Goal: Information Seeking & Learning: Learn about a topic

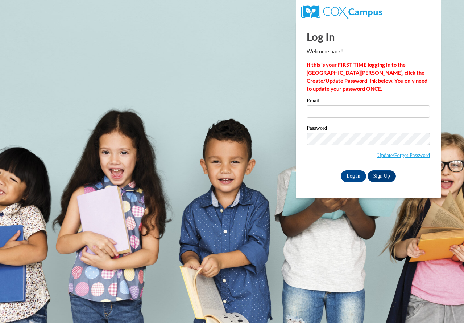
click at [382, 104] on label "Email" at bounding box center [368, 101] width 123 height 7
click at [382, 105] on input "Email" at bounding box center [368, 111] width 123 height 12
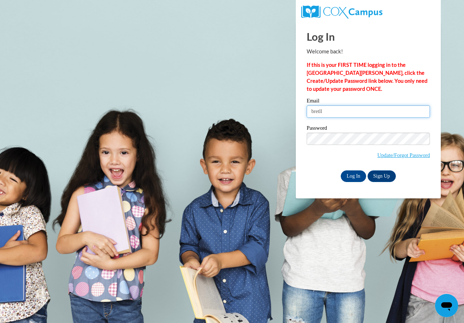
type input "[EMAIL_ADDRESS][DOMAIN_NAME]"
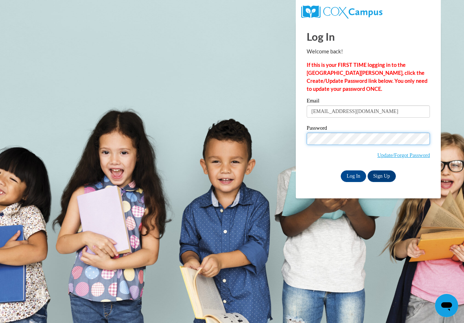
click at [341, 170] on input "Log In" at bounding box center [353, 176] width 25 height 12
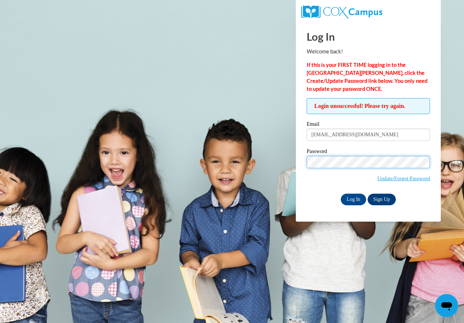
click at [341, 193] on input "Log In" at bounding box center [353, 199] width 25 height 12
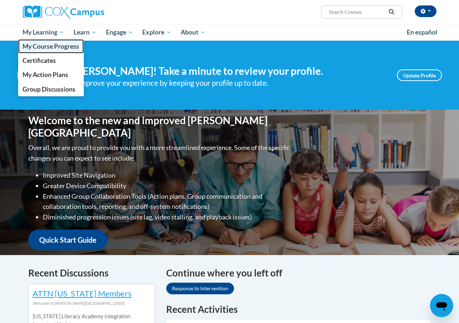
click at [48, 45] on span "My Course Progress" at bounding box center [50, 46] width 57 height 8
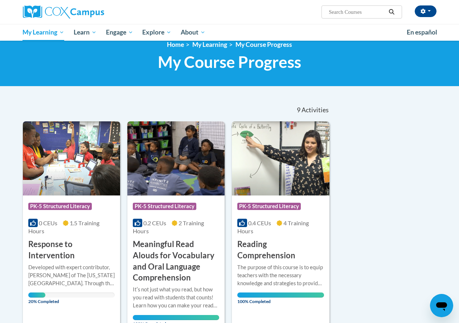
scroll to position [11, 0]
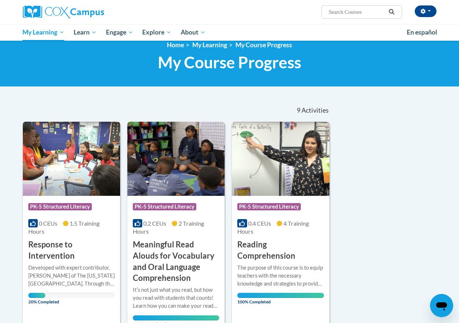
click at [60, 246] on h3 "Response to Intervention" at bounding box center [71, 250] width 86 height 22
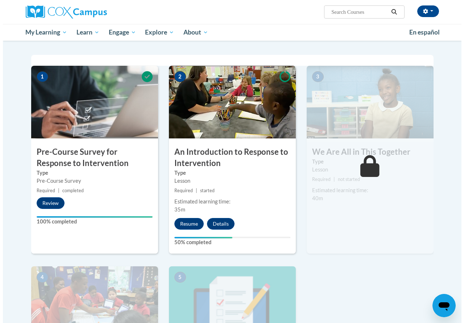
scroll to position [134, 0]
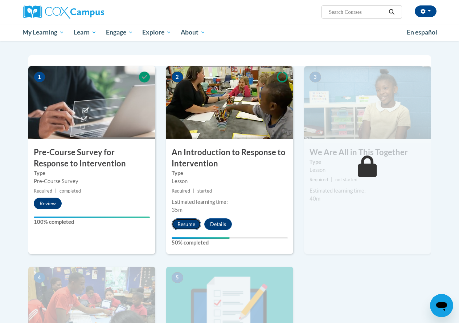
click at [185, 221] on button "Resume" at bounding box center [186, 224] width 29 height 12
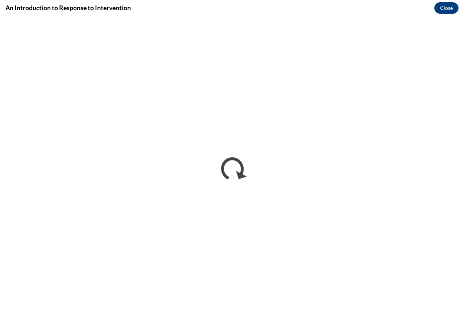
scroll to position [0, 0]
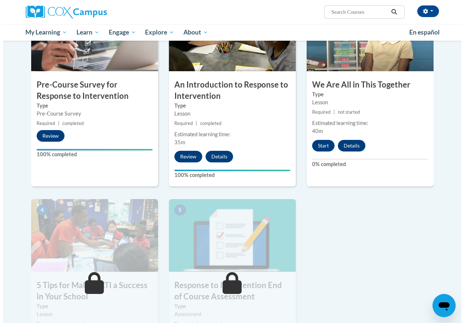
scroll to position [201, 0]
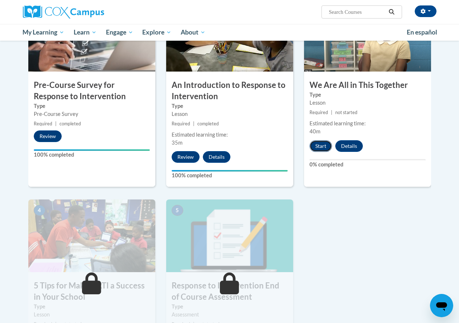
drag, startPoint x: 321, startPoint y: 144, endPoint x: 316, endPoint y: 146, distance: 5.2
click at [316, 146] on button "Start" at bounding box center [321, 146] width 22 height 12
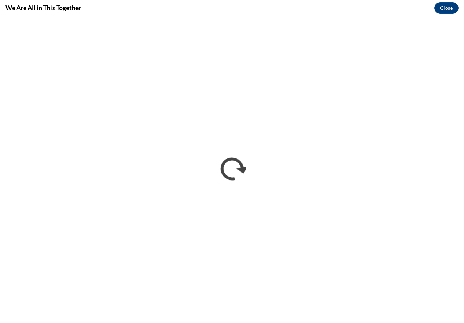
scroll to position [0, 0]
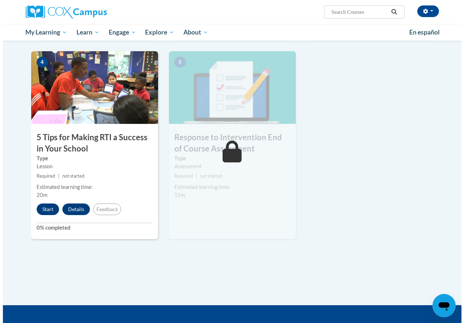
scroll to position [350, 0]
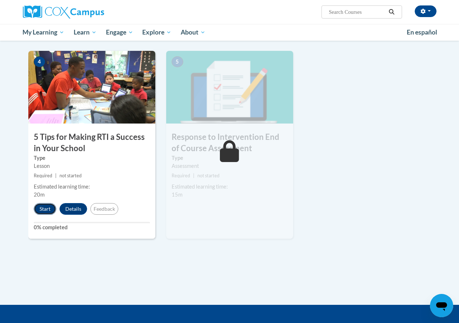
click at [50, 214] on button "Start" at bounding box center [45, 209] width 22 height 12
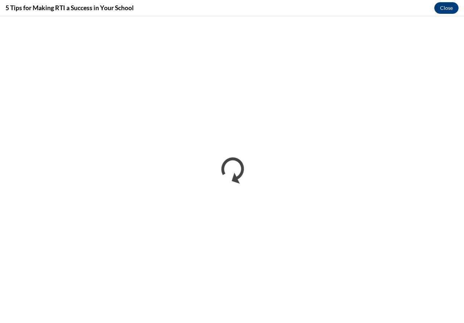
scroll to position [0, 0]
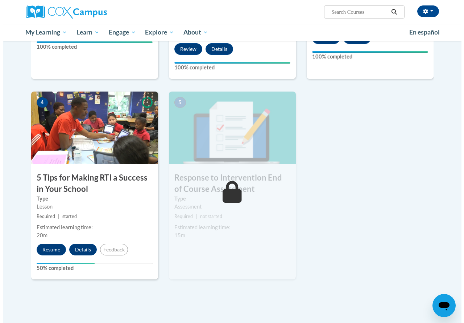
scroll to position [309, 0]
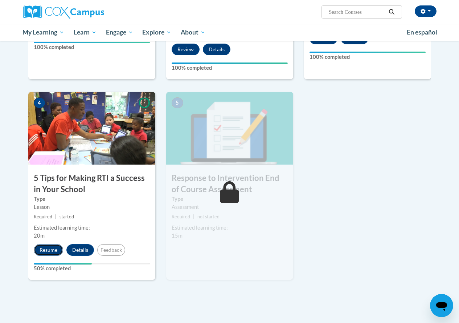
click at [52, 249] on button "Resume" at bounding box center [48, 250] width 29 height 12
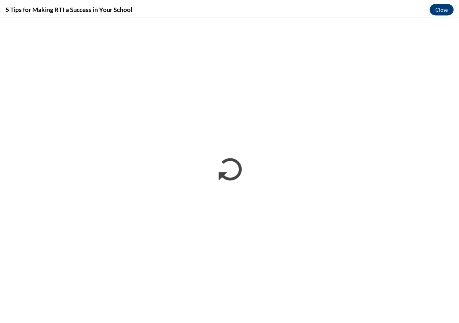
scroll to position [0, 0]
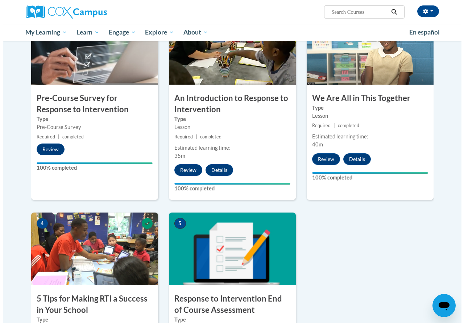
scroll to position [451, 0]
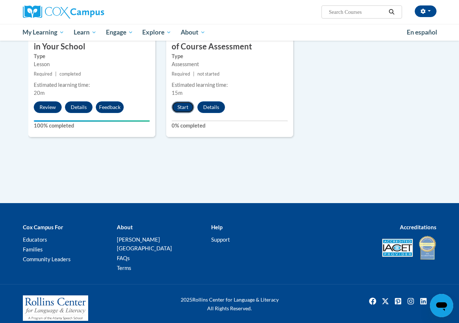
click at [182, 107] on button "Start" at bounding box center [183, 107] width 22 height 12
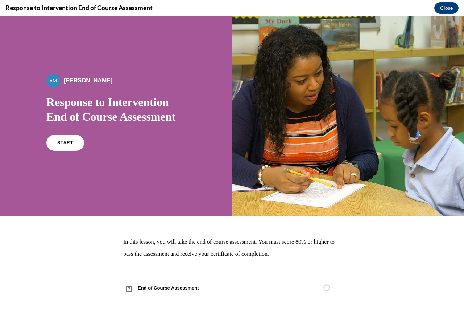
scroll to position [0, 0]
click at [70, 137] on link "START" at bounding box center [65, 142] width 40 height 17
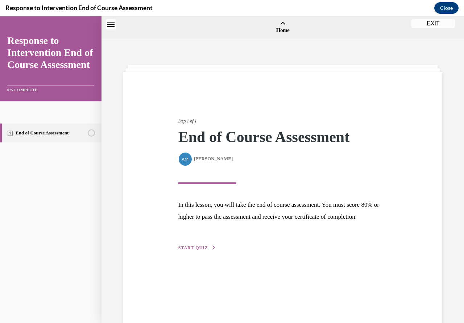
scroll to position [22, 0]
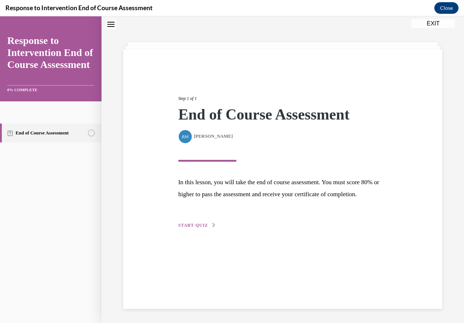
click at [201, 229] on div "Step 1 of 1 End of Course Assessment By Alexander Mackey Alexander Mackey In th…" at bounding box center [283, 153] width 220 height 151
click at [203, 228] on span "START QUIZ" at bounding box center [194, 224] width 30 height 5
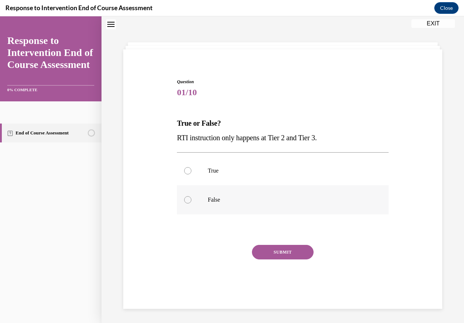
click at [184, 200] on div at bounding box center [187, 199] width 7 height 7
click at [184, 200] on input "False" at bounding box center [187, 199] width 7 height 7
radio input "true"
click at [297, 254] on button "SUBMIT" at bounding box center [283, 252] width 62 height 15
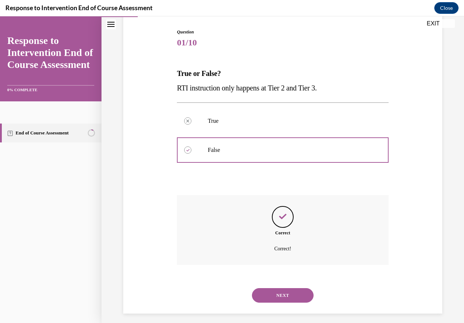
scroll to position [77, 0]
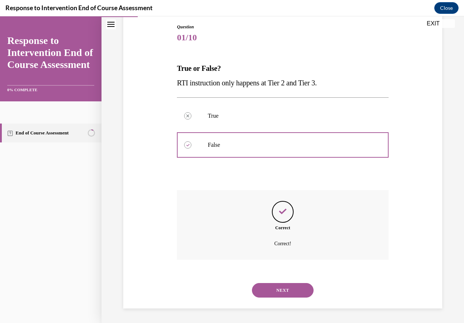
click at [298, 287] on button "NEXT" at bounding box center [283, 290] width 62 height 15
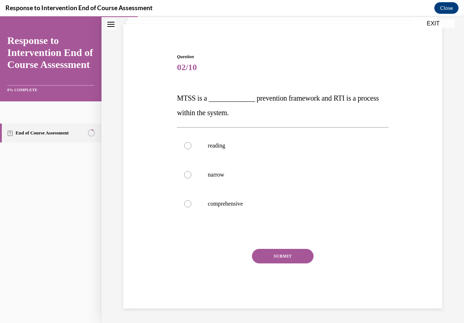
scroll to position [48, 0]
click at [186, 205] on div at bounding box center [187, 203] width 7 height 7
click at [186, 205] on input "comprehensive" at bounding box center [187, 203] width 7 height 7
radio input "true"
click at [288, 254] on button "SUBMIT" at bounding box center [283, 256] width 62 height 15
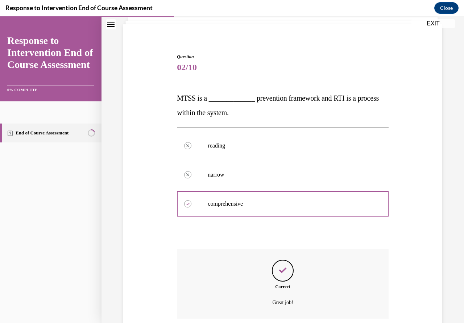
scroll to position [106, 0]
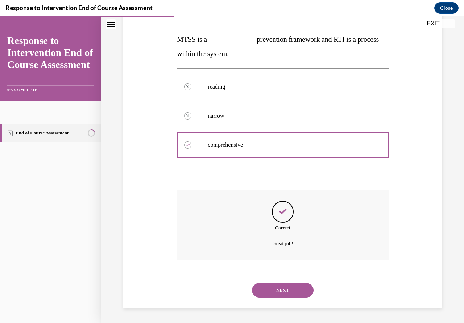
click at [295, 285] on button "NEXT" at bounding box center [283, 290] width 62 height 15
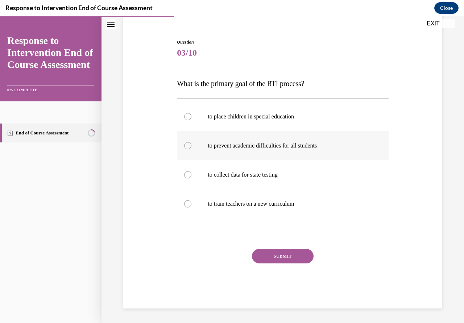
click at [185, 142] on div at bounding box center [187, 145] width 7 height 7
click at [185, 142] on input "to prevent academic difficulties for all students" at bounding box center [187, 145] width 7 height 7
radio input "true"
click at [298, 260] on button "SUBMIT" at bounding box center [283, 256] width 62 height 15
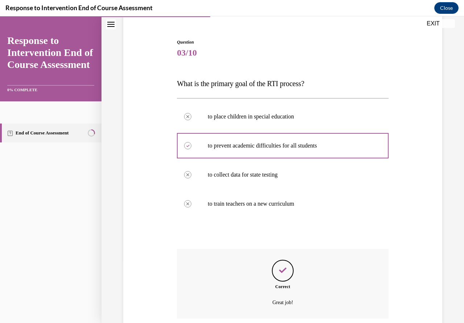
scroll to position [121, 0]
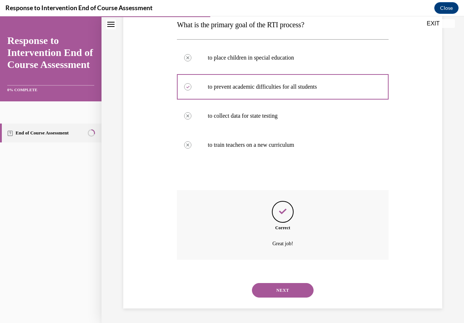
click at [286, 287] on button "NEXT" at bounding box center [283, 290] width 62 height 15
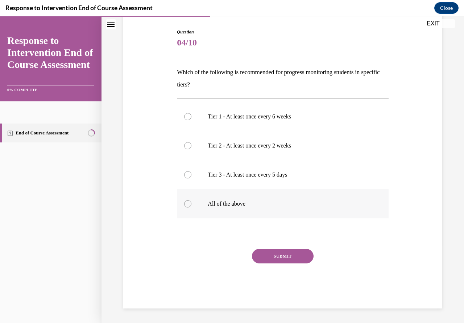
click at [187, 201] on div at bounding box center [187, 203] width 7 height 7
click at [187, 201] on input "All of the above" at bounding box center [187, 203] width 7 height 7
radio input "true"
click at [304, 261] on button "SUBMIT" at bounding box center [283, 256] width 62 height 15
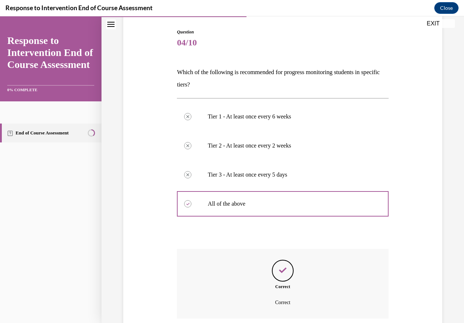
scroll to position [131, 0]
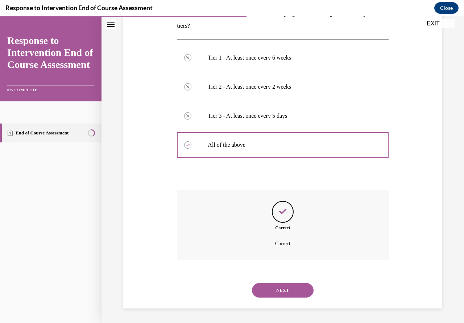
click at [290, 289] on button "NEXT" at bounding box center [283, 290] width 62 height 15
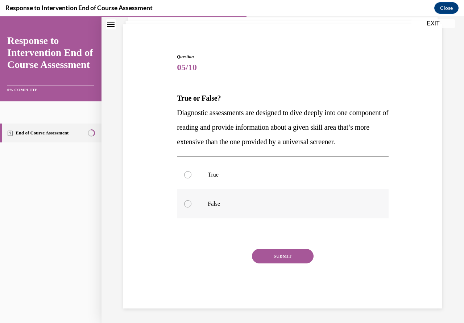
click at [186, 208] on label "False" at bounding box center [283, 203] width 212 height 29
click at [186, 207] on input "False" at bounding box center [187, 203] width 7 height 7
radio input "true"
click at [190, 176] on label "True" at bounding box center [283, 174] width 212 height 29
click at [190, 176] on input "True" at bounding box center [187, 174] width 7 height 7
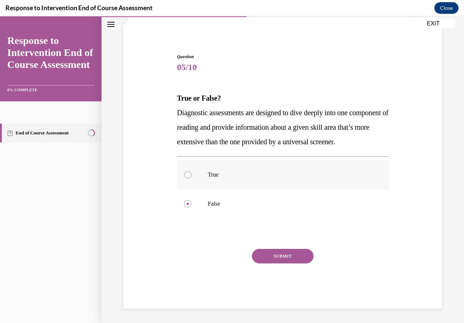
radio input "true"
click at [266, 248] on div "Question 05/10 True or False? Diagnostic assessments are designed to dive deepl…" at bounding box center [283, 180] width 212 height 255
click at [272, 256] on button "SUBMIT" at bounding box center [283, 256] width 62 height 15
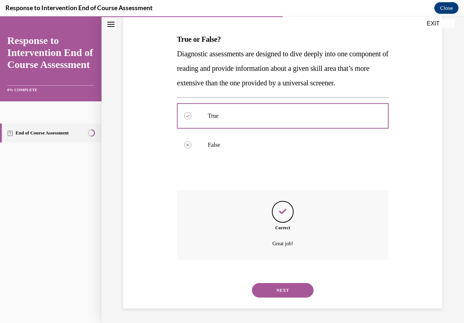
scroll to position [121, 0]
click at [292, 291] on button "NEXT" at bounding box center [283, 290] width 62 height 15
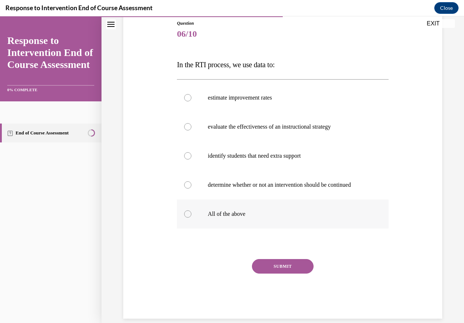
click at [185, 215] on div at bounding box center [187, 213] width 7 height 7
click at [185, 215] on input "All of the above" at bounding box center [187, 213] width 7 height 7
radio input "true"
click at [300, 263] on button "SUBMIT" at bounding box center [283, 266] width 62 height 15
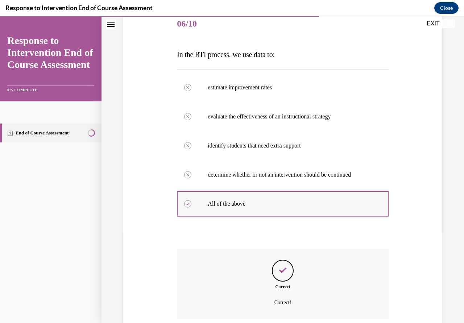
scroll to position [150, 0]
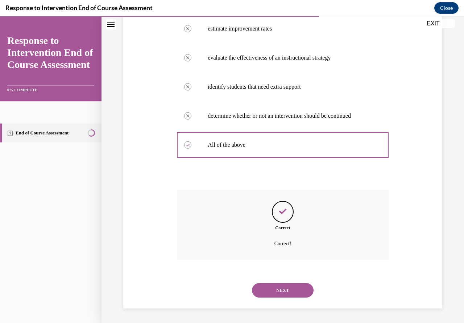
click at [290, 284] on button "NEXT" at bounding box center [283, 290] width 62 height 15
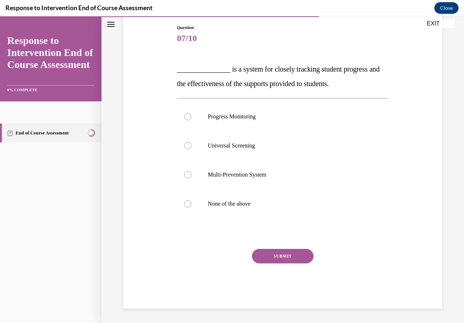
scroll to position [77, 0]
click at [186, 119] on div at bounding box center [187, 116] width 7 height 7
click at [186, 119] on input "Progress Monitoring" at bounding box center [187, 116] width 7 height 7
radio input "true"
click at [290, 258] on button "SUBMIT" at bounding box center [283, 256] width 62 height 15
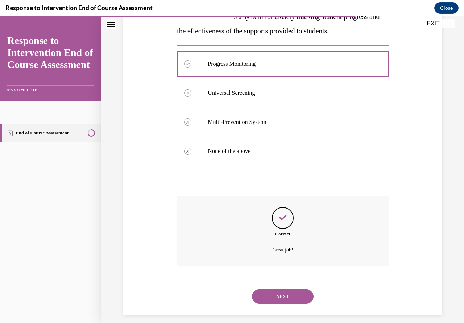
scroll to position [135, 0]
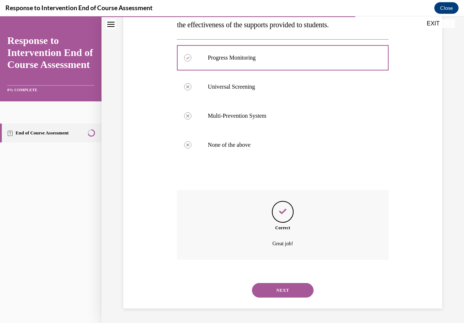
click at [298, 293] on button "NEXT" at bounding box center [283, 290] width 62 height 15
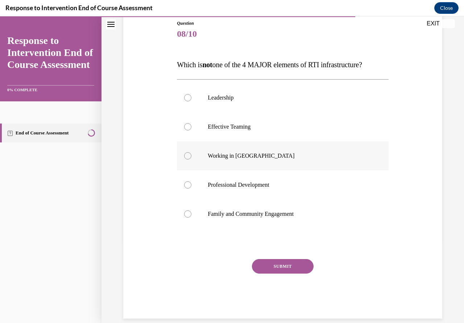
click at [187, 161] on label "Working in Silos" at bounding box center [283, 155] width 212 height 29
click at [187, 159] on input "Working in Silos" at bounding box center [187, 155] width 7 height 7
radio input "true"
click at [295, 265] on button "SUBMIT" at bounding box center [283, 266] width 62 height 15
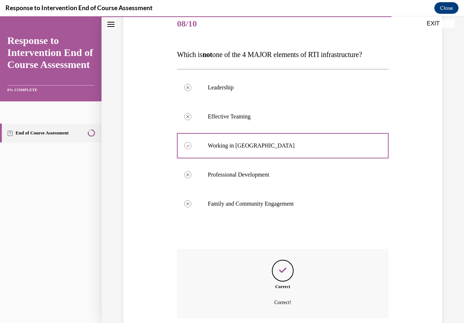
scroll to position [150, 0]
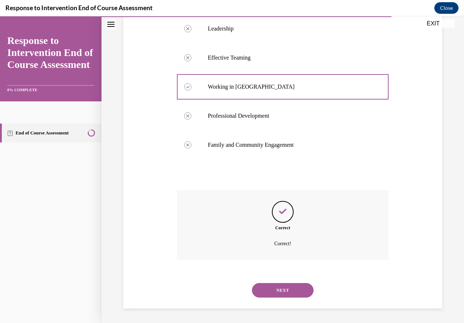
click at [290, 285] on button "NEXT" at bounding box center [283, 290] width 62 height 15
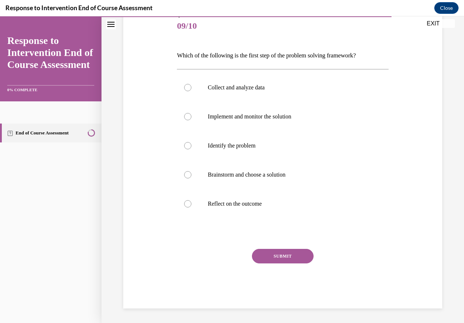
scroll to position [81, 0]
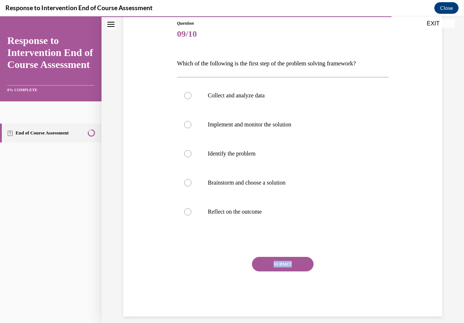
click at [290, 285] on div "SUBMIT NEXT" at bounding box center [283, 287] width 212 height 60
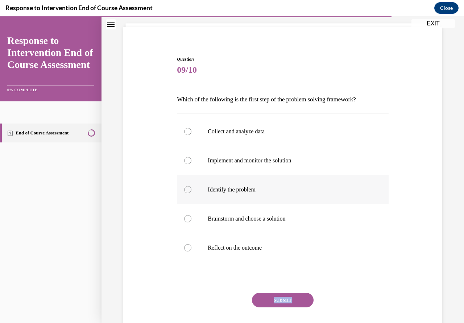
scroll to position [45, 0]
click at [186, 190] on div at bounding box center [187, 189] width 7 height 7
click at [186, 190] on input "Identify the problem" at bounding box center [187, 189] width 7 height 7
radio input "true"
click at [289, 297] on button "SUBMIT" at bounding box center [283, 299] width 62 height 15
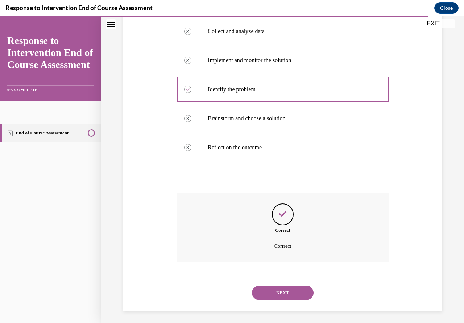
scroll to position [148, 0]
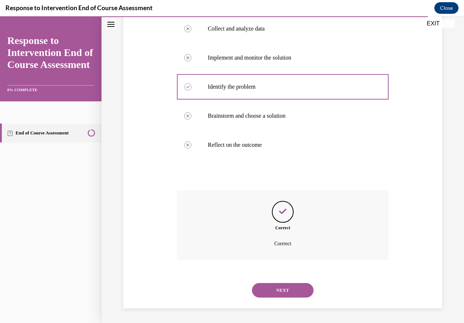
click at [291, 280] on div "NEXT" at bounding box center [283, 289] width 212 height 29
click at [295, 287] on button "NEXT" at bounding box center [283, 290] width 62 height 15
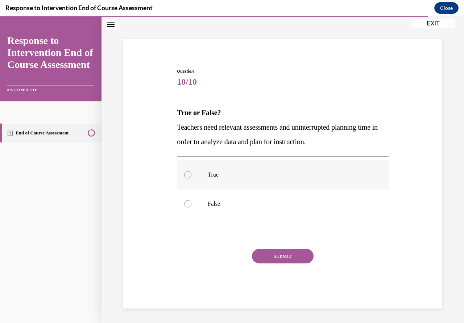
click at [192, 174] on label "True" at bounding box center [283, 174] width 212 height 29
click at [192, 174] on input "True" at bounding box center [187, 174] width 7 height 7
radio input "true"
click at [296, 254] on button "SUBMIT" at bounding box center [283, 256] width 62 height 15
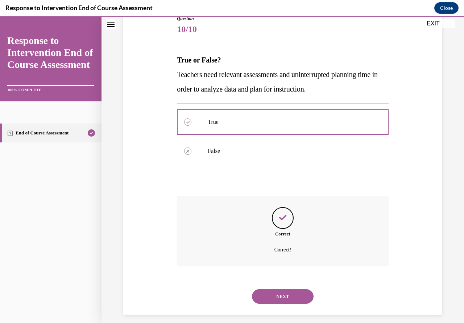
scroll to position [92, 0]
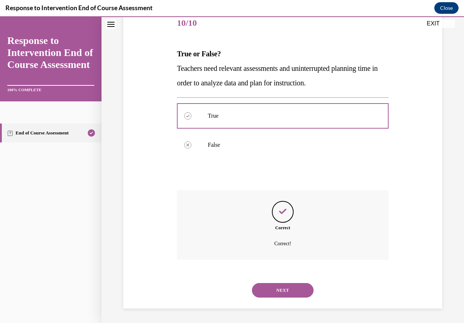
click at [305, 293] on button "NEXT" at bounding box center [283, 290] width 62 height 15
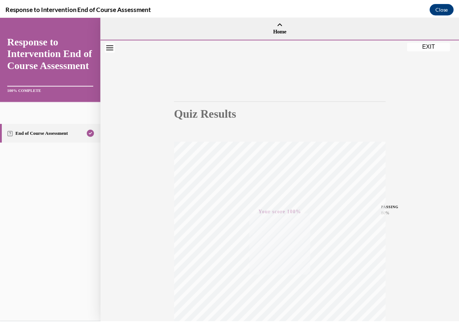
scroll to position [66, 0]
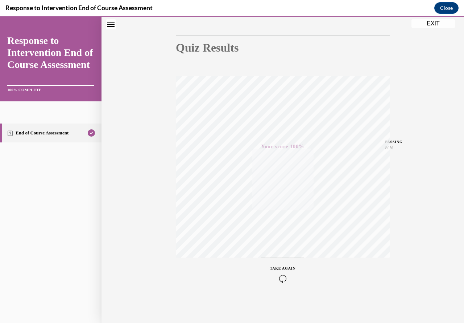
click at [424, 20] on button "EXIT" at bounding box center [434, 23] width 44 height 9
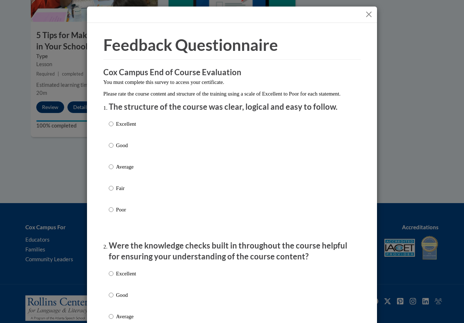
click at [368, 15] on button "Close" at bounding box center [369, 14] width 9 height 9
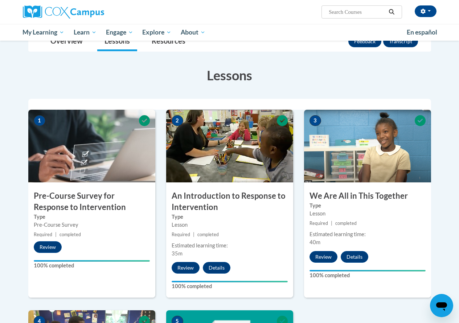
scroll to position [0, 0]
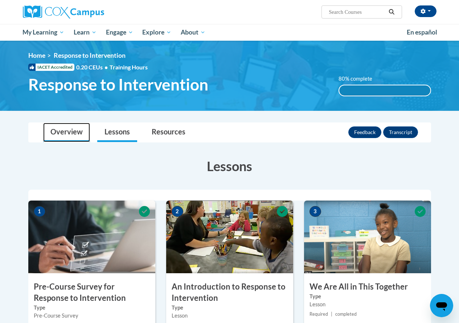
click at [71, 133] on link "Overview" at bounding box center [66, 132] width 47 height 19
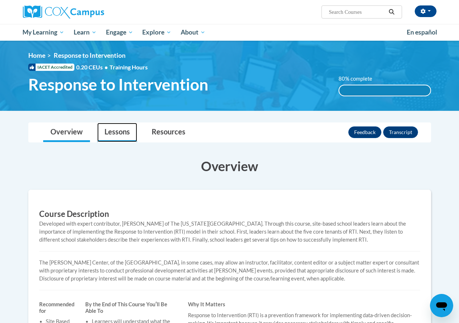
click at [118, 135] on link "Lessons" at bounding box center [117, 132] width 40 height 19
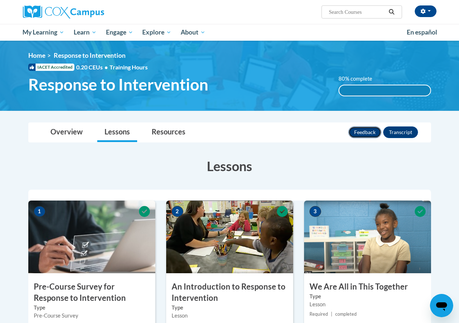
click at [368, 131] on button "Feedback" at bounding box center [364, 132] width 33 height 12
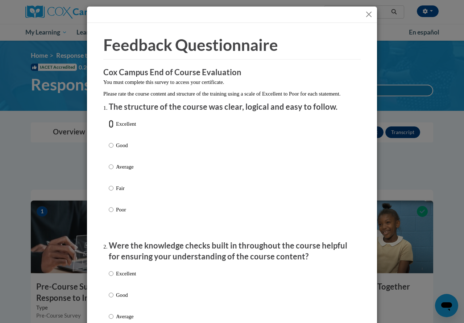
click at [109, 128] on input "Excellent" at bounding box center [111, 124] width 5 height 8
radio input "true"
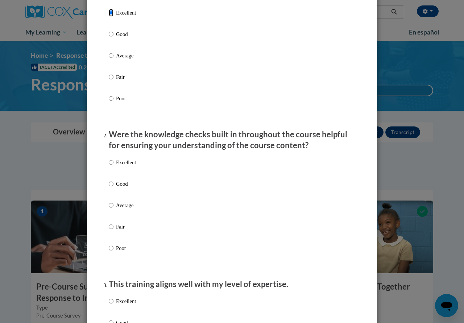
scroll to position [115, 0]
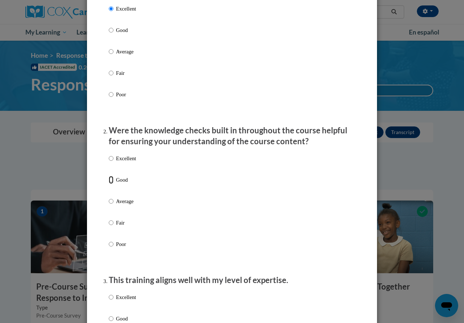
click at [110, 184] on input "Good" at bounding box center [111, 180] width 5 height 8
radio input "true"
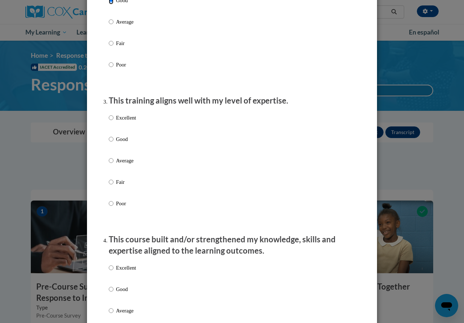
scroll to position [295, 0]
click at [109, 143] on input "Good" at bounding box center [111, 139] width 5 height 8
radio input "true"
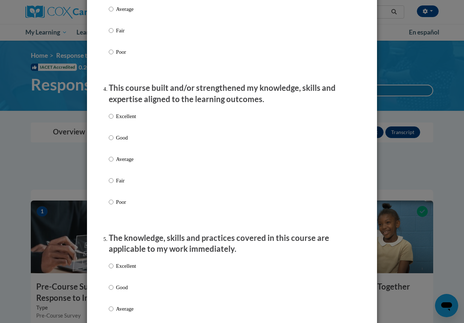
scroll to position [447, 0]
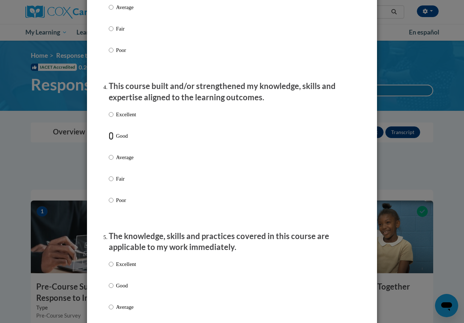
click at [109, 140] on input "Good" at bounding box center [111, 136] width 5 height 8
radio input "true"
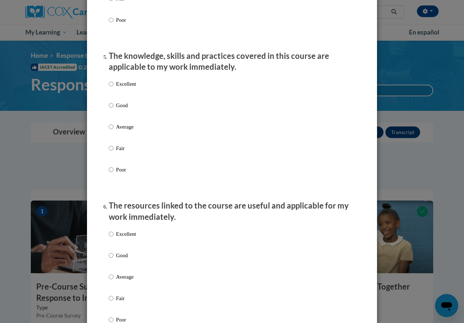
scroll to position [638, 0]
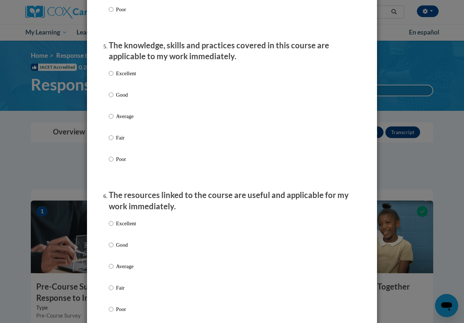
click at [104, 106] on ol "The structure of the course was clear, logical and easy to follow. Excellent Go…" at bounding box center [232, 152] width 258 height 1379
click at [110, 99] on input "Good" at bounding box center [111, 95] width 5 height 8
radio input "true"
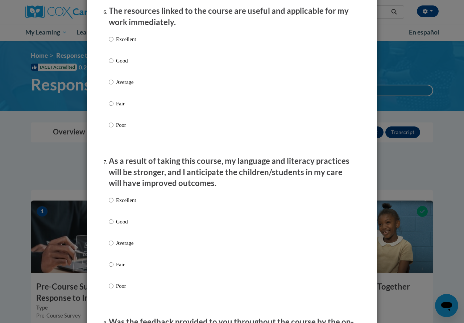
scroll to position [820, 0]
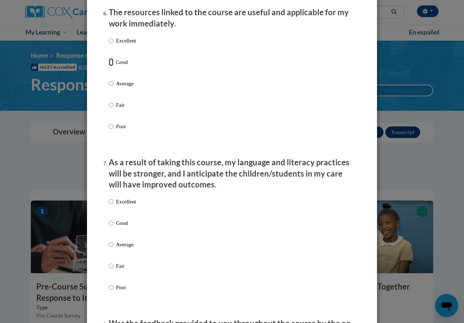
click at [109, 66] on input "Good" at bounding box center [111, 62] width 5 height 8
radio input "true"
click at [109, 227] on input "Good" at bounding box center [111, 223] width 5 height 8
radio input "true"
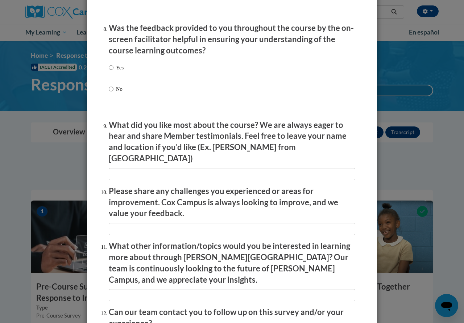
scroll to position [1116, 0]
click at [109, 70] on input "Yes" at bounding box center [111, 67] width 5 height 8
radio input "true"
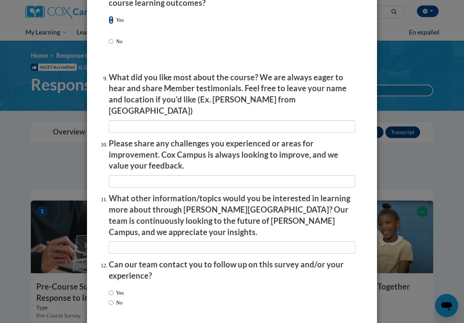
scroll to position [1185, 0]
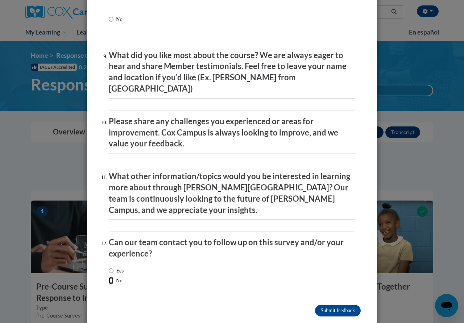
click at [109, 276] on input "No" at bounding box center [111, 280] width 5 height 8
radio input "true"
click at [335, 304] on input "Submit feedback" at bounding box center [338, 310] width 46 height 12
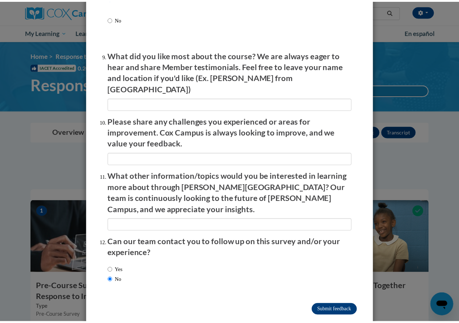
scroll to position [0, 0]
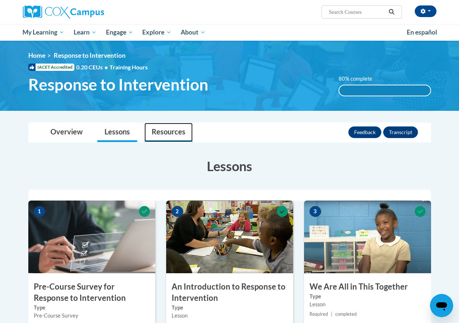
click at [168, 136] on link "Resources" at bounding box center [168, 132] width 48 height 19
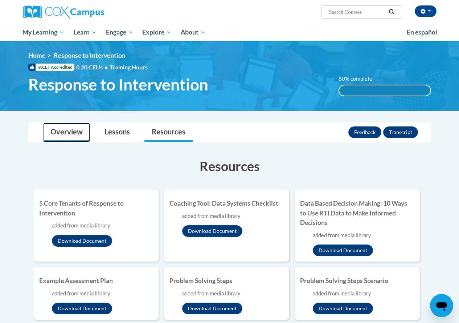
click at [80, 130] on link "Overview" at bounding box center [66, 132] width 47 height 19
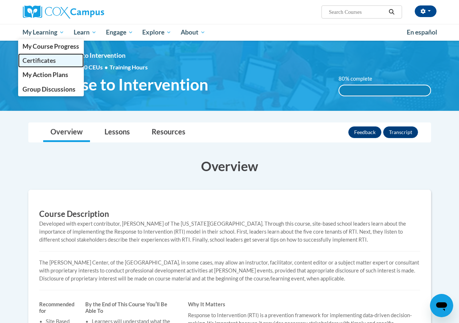
click at [61, 61] on link "Certificates" at bounding box center [51, 60] width 66 height 14
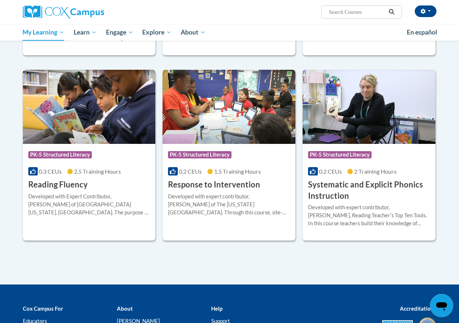
scroll to position [476, 0]
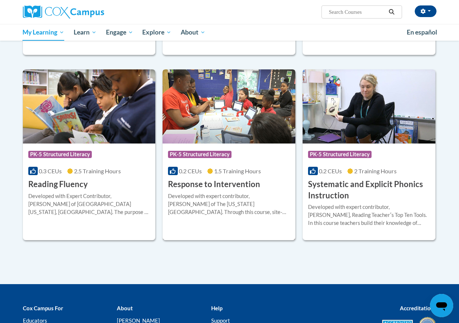
click at [229, 187] on h3 "Response to Intervention" at bounding box center [214, 184] width 92 height 11
